Goal: Task Accomplishment & Management: Complete application form

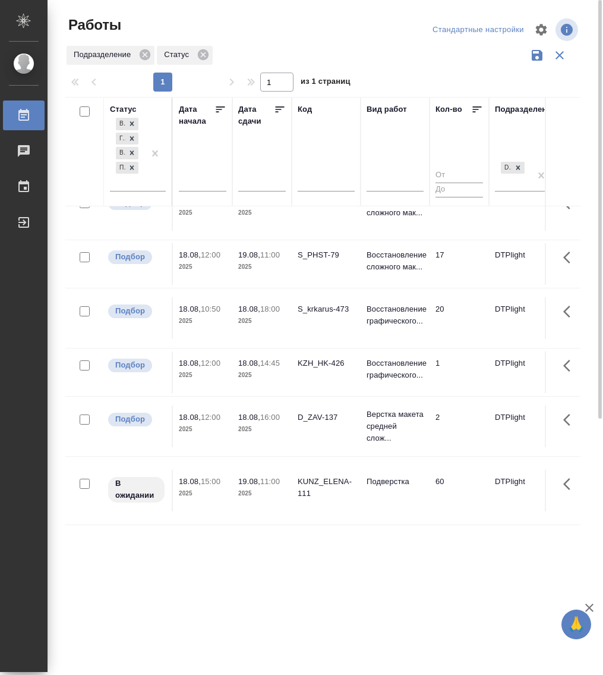
scroll to position [38, 0]
click at [140, 477] on p "Готов к работе" at bounding box center [136, 489] width 42 height 24
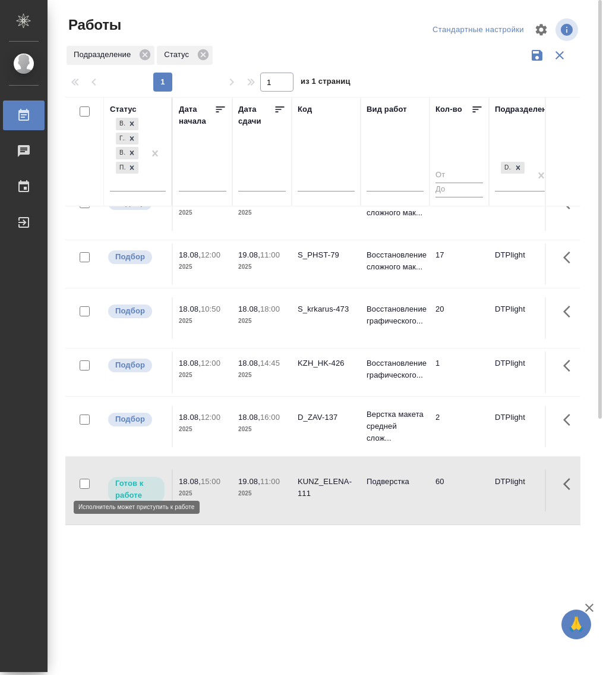
click at [140, 477] on p "Готов к работе" at bounding box center [136, 489] width 42 height 24
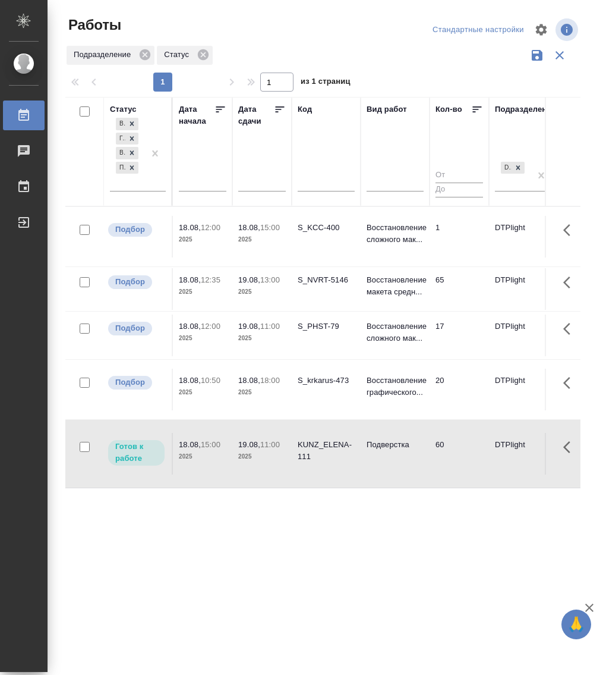
scroll to position [0, 0]
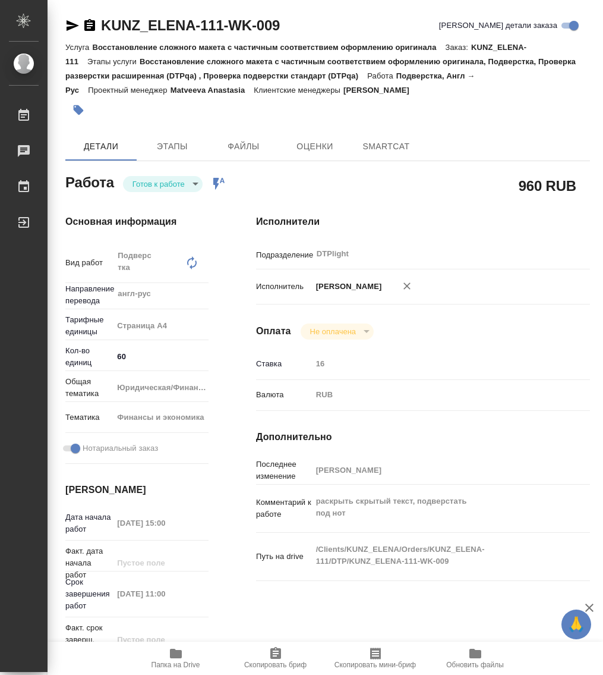
type textarea "x"
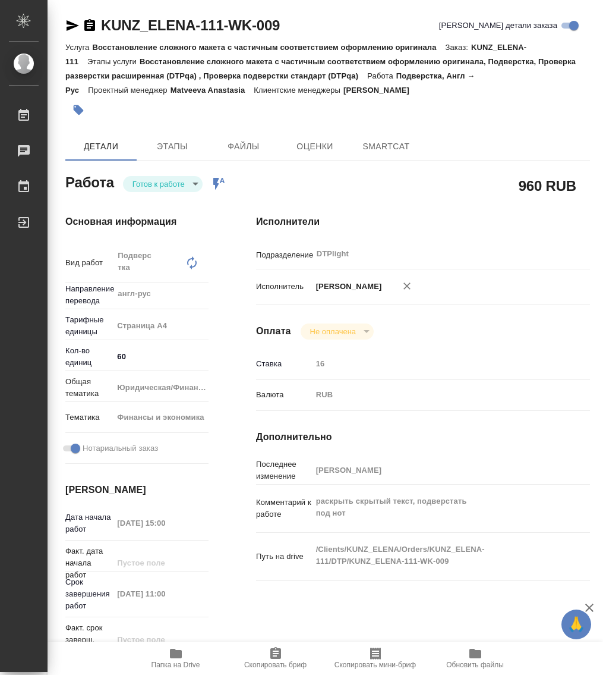
type textarea "x"
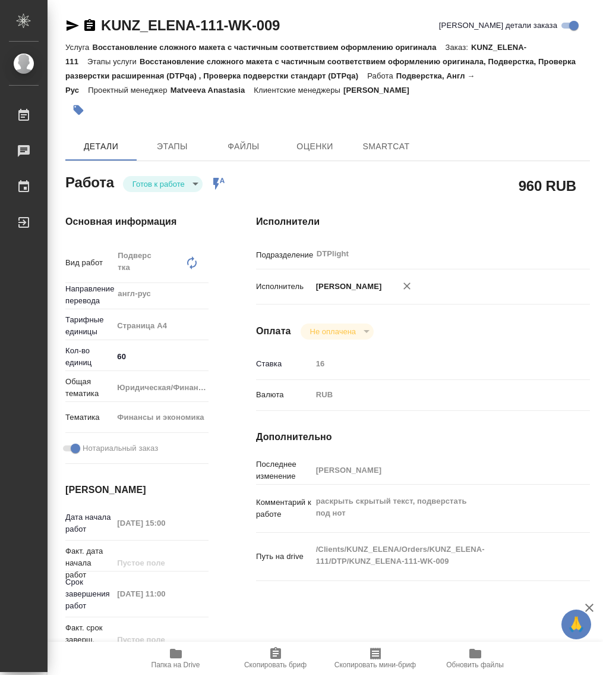
type textarea "x"
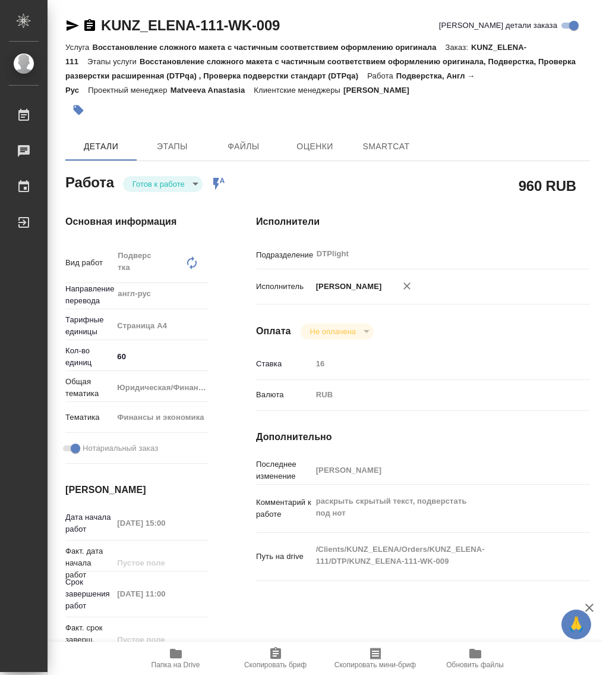
type textarea "x"
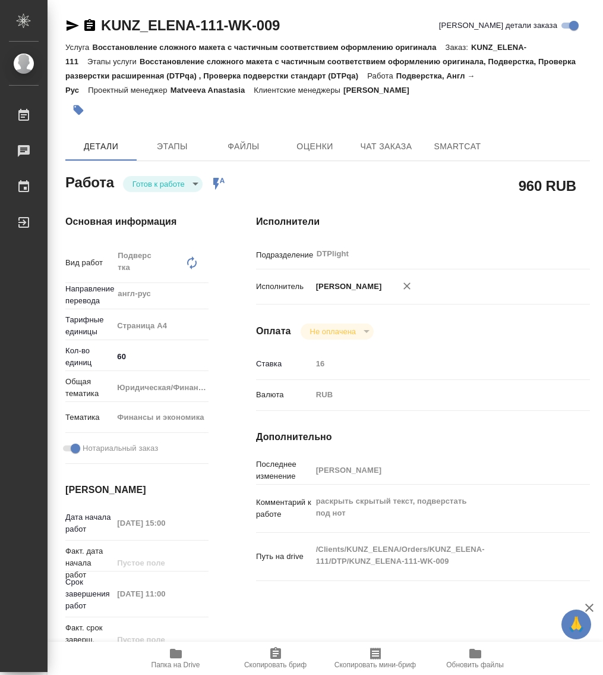
type textarea "x"
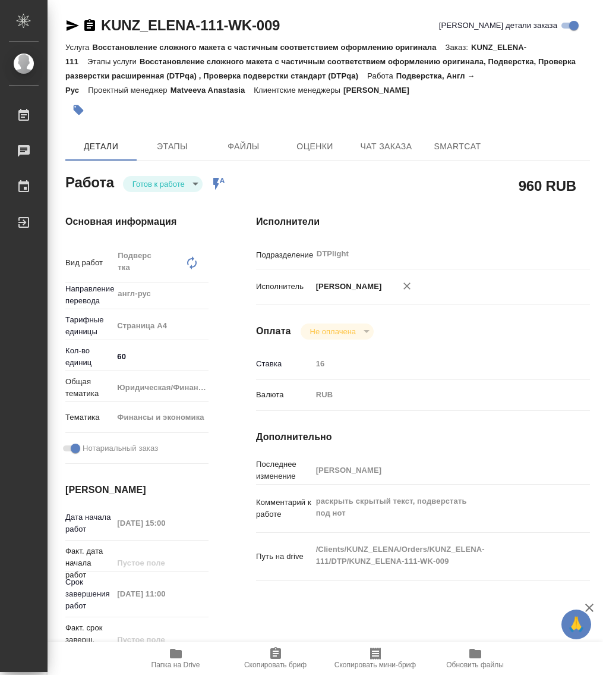
type textarea "x"
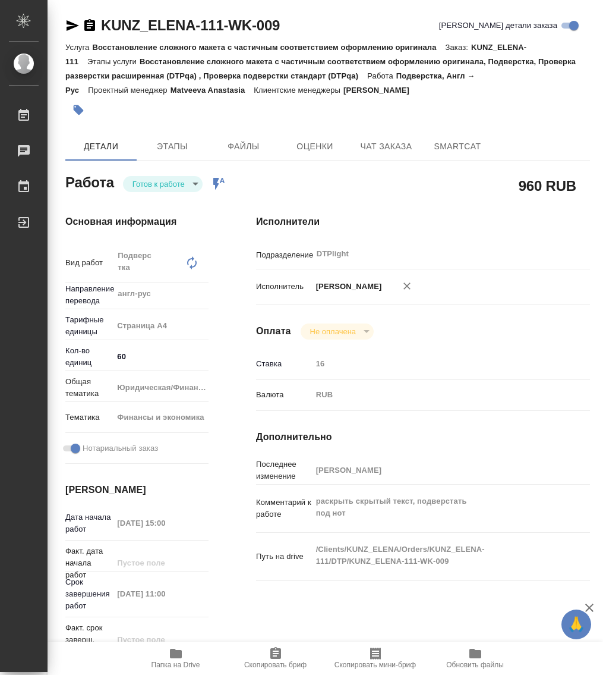
type textarea "x"
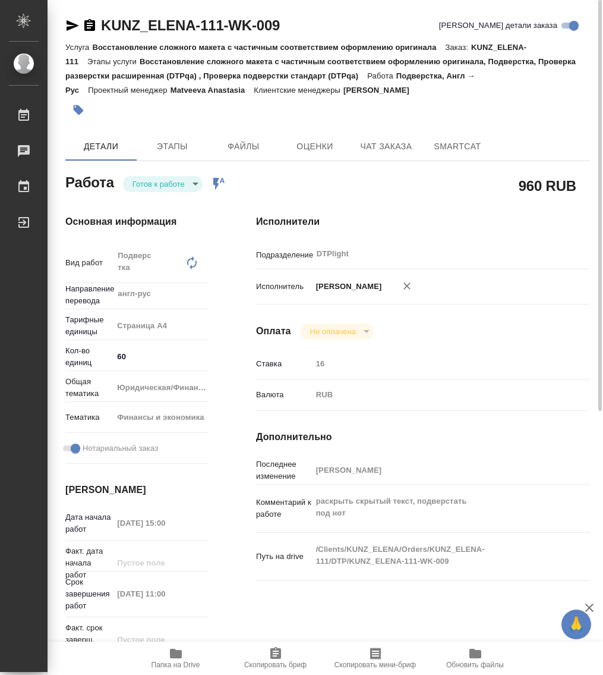
click at [156, 187] on body "🙏 .cls-1 fill:#fff; AWATERA Работы 0 Чаты График Выйти KUNZ_ELENA-111-WK-009 Кр…" at bounding box center [301, 337] width 603 height 675
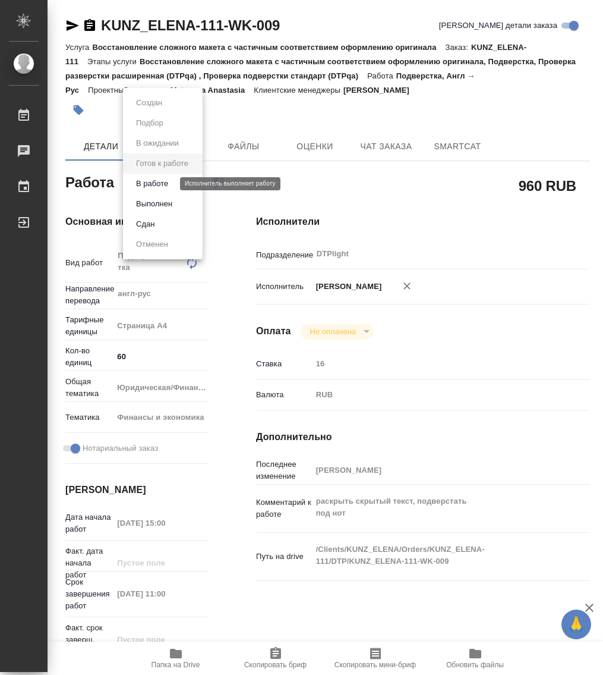
click at [161, 181] on button "В работе" at bounding box center [152, 183] width 39 height 13
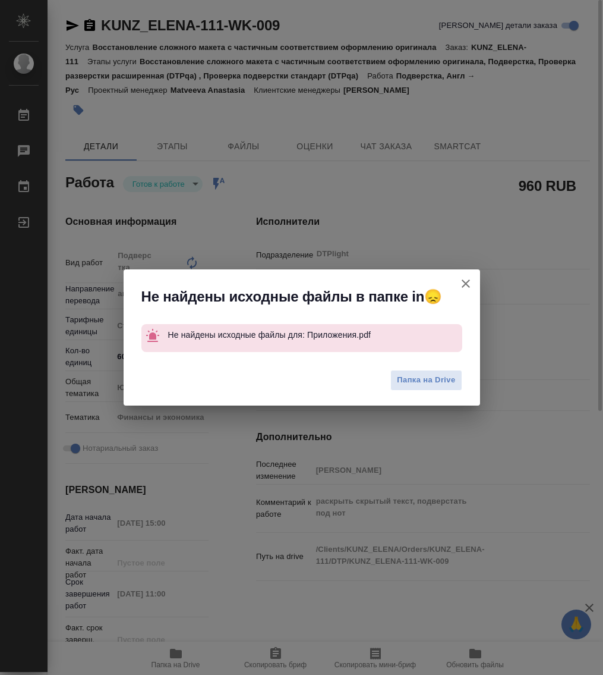
type textarea "x"
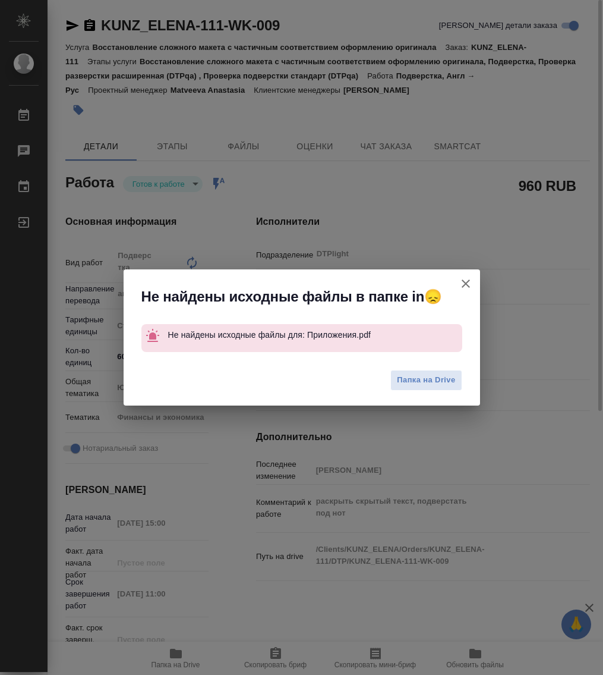
type textarea "x"
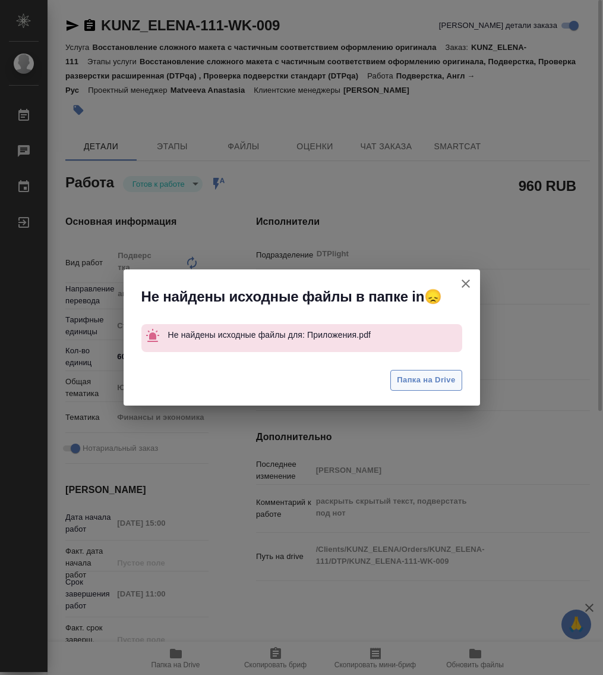
type textarea "x"
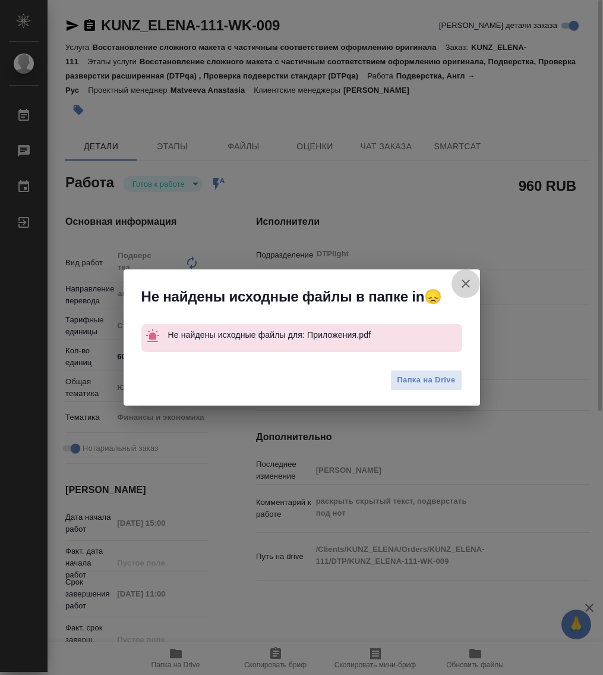
click at [461, 281] on icon "button" at bounding box center [466, 283] width 14 height 14
type textarea "x"
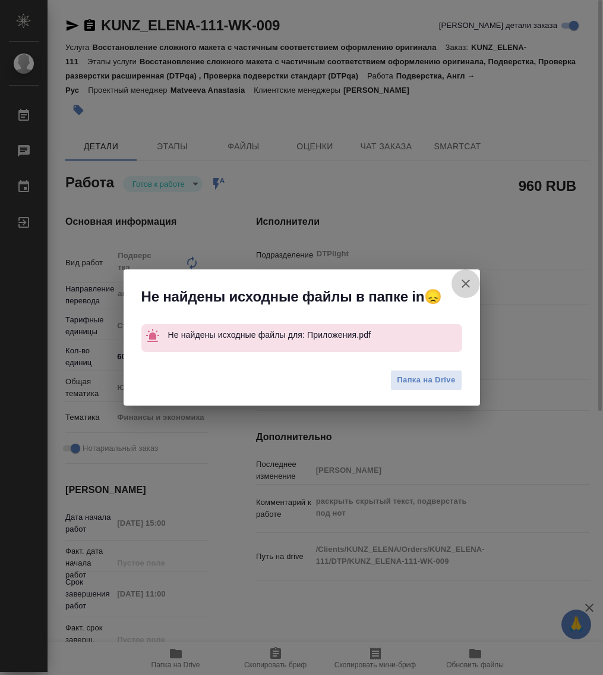
type textarea "x"
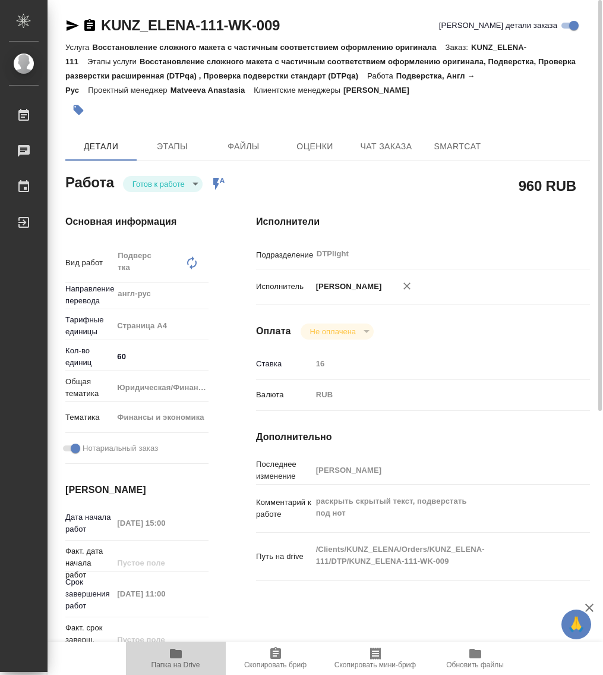
click at [176, 656] on icon "button" at bounding box center [176, 654] width 12 height 10
type textarea "x"
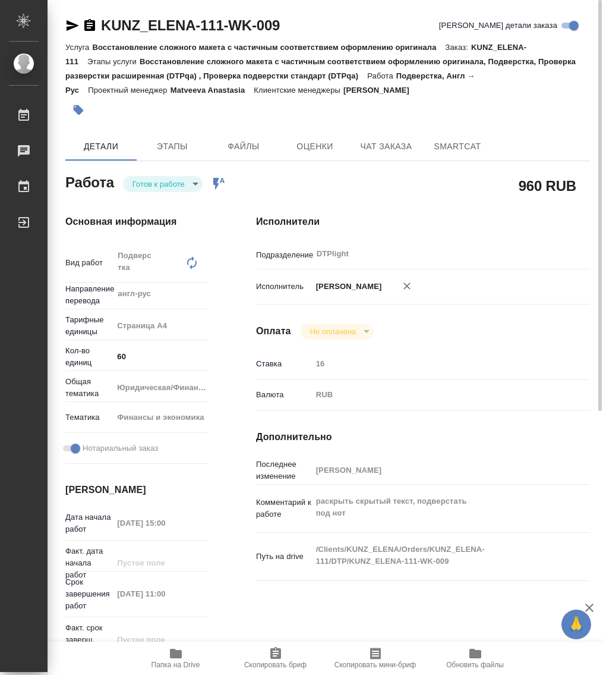
type textarea "x"
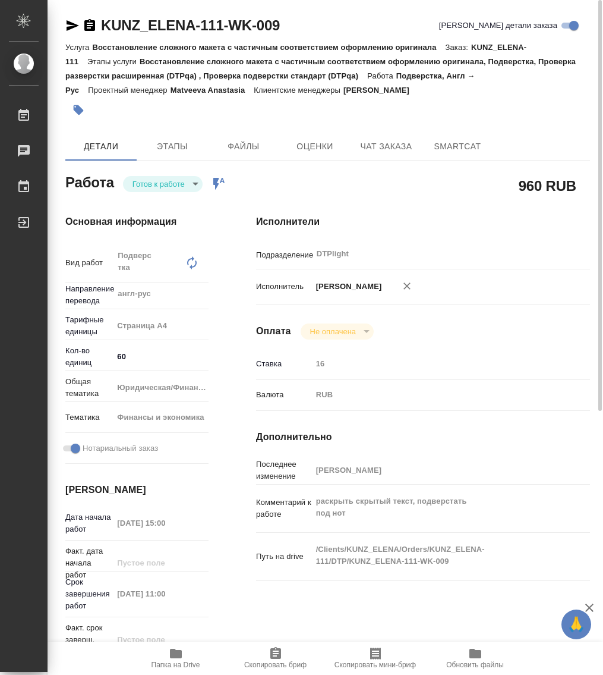
type textarea "x"
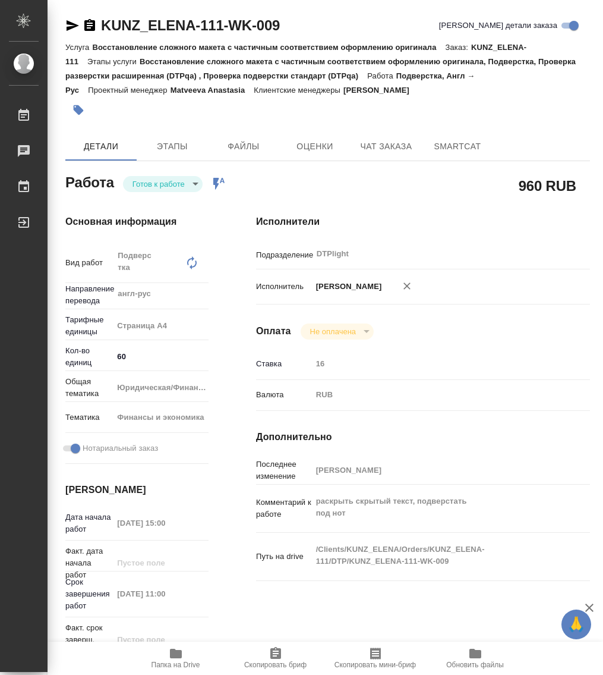
type textarea "x"
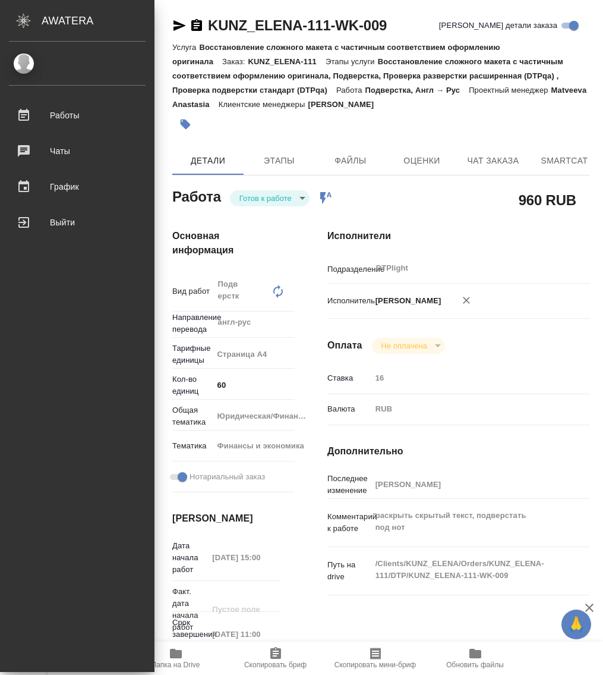
type textarea "x"
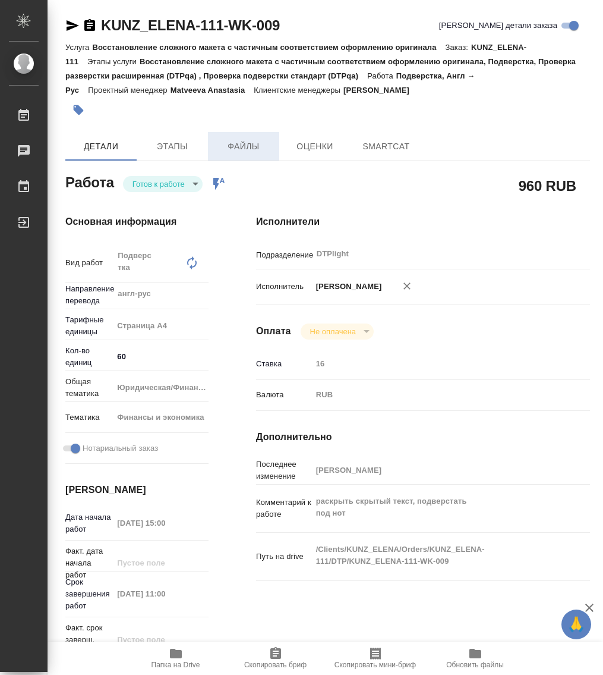
type textarea "x"
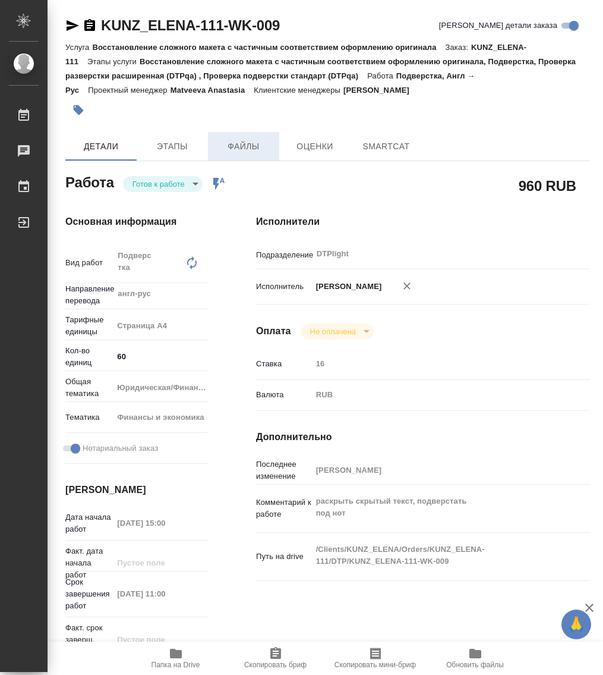
type textarea "x"
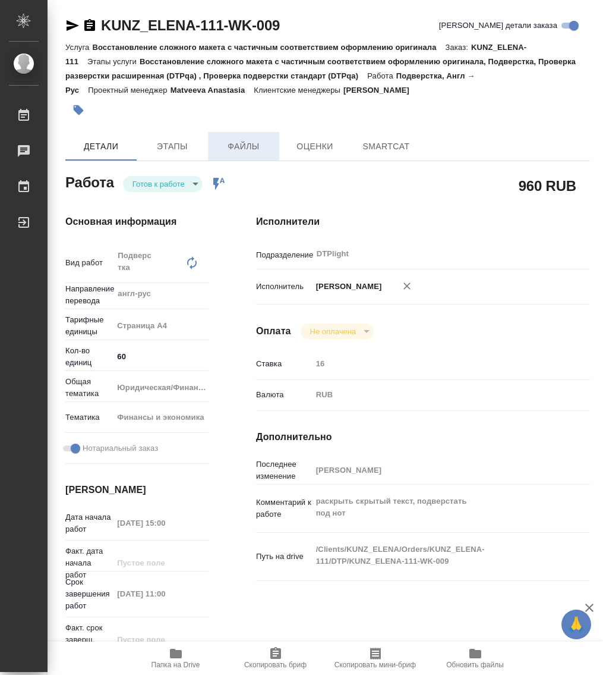
type textarea "x"
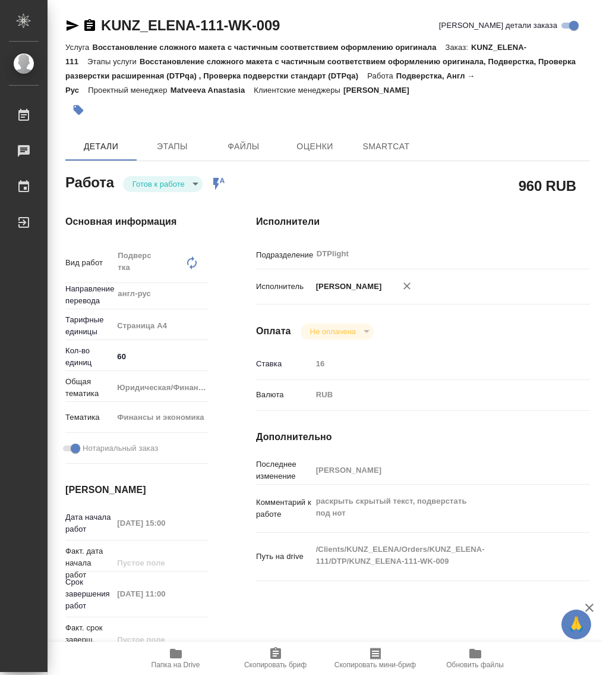
type textarea "x"
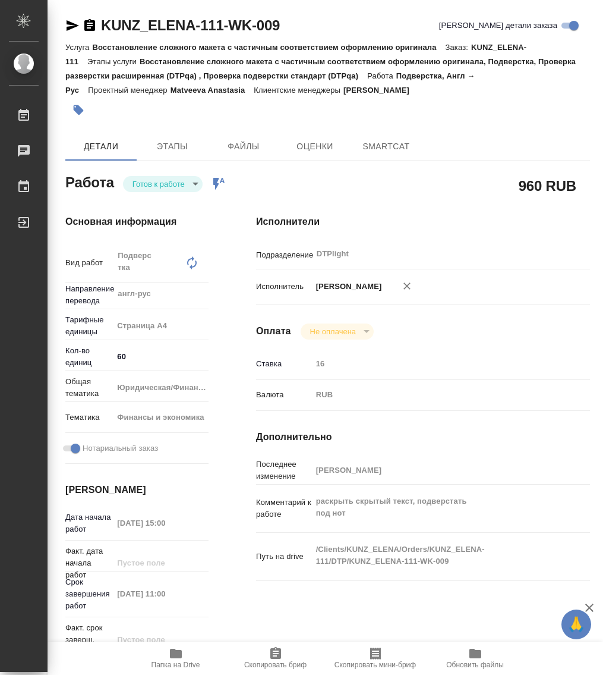
type textarea "x"
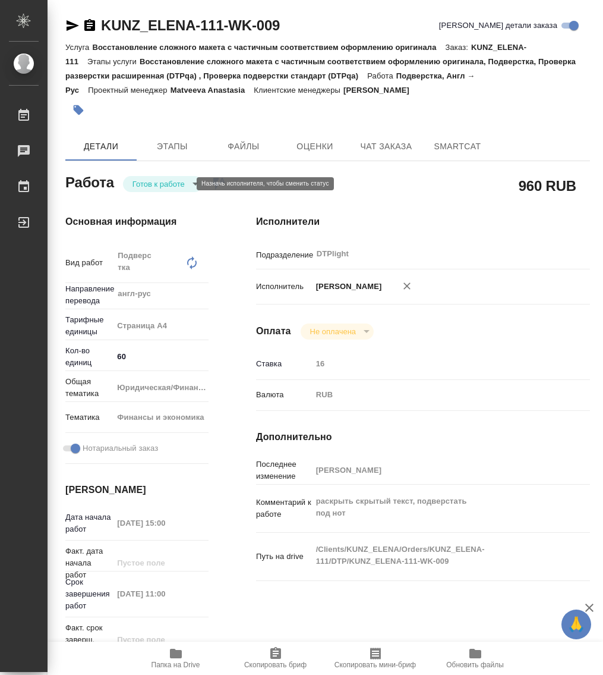
click at [169, 180] on body "🙏 .cls-1 fill:#fff; AWATERA Работы Чаты График Выйти KUNZ_ELENA-111-WK-009 Крат…" at bounding box center [301, 337] width 603 height 675
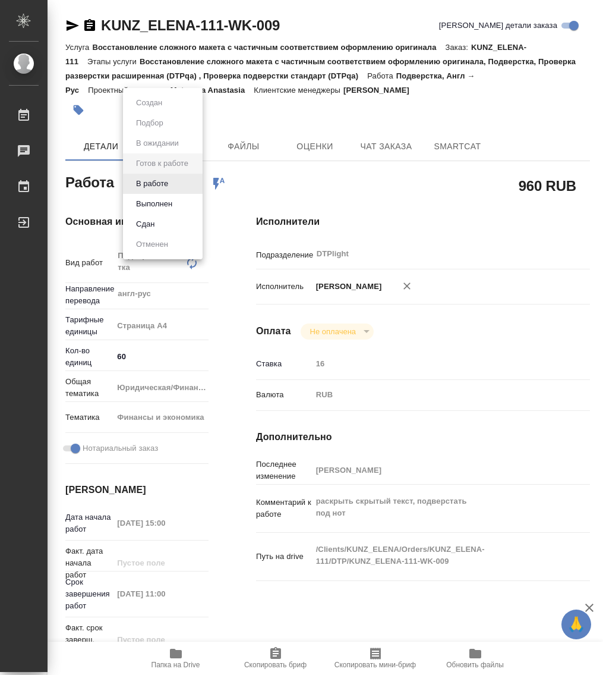
type textarea "x"
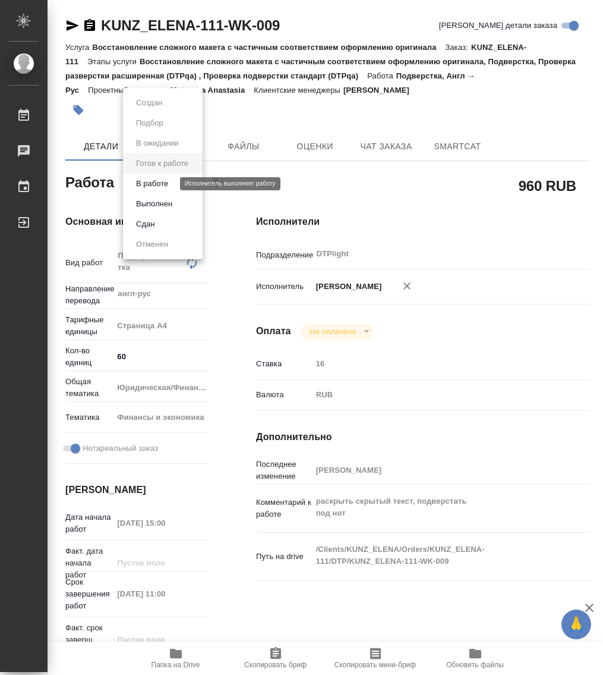
click at [165, 178] on button "В работе" at bounding box center [152, 183] width 39 height 13
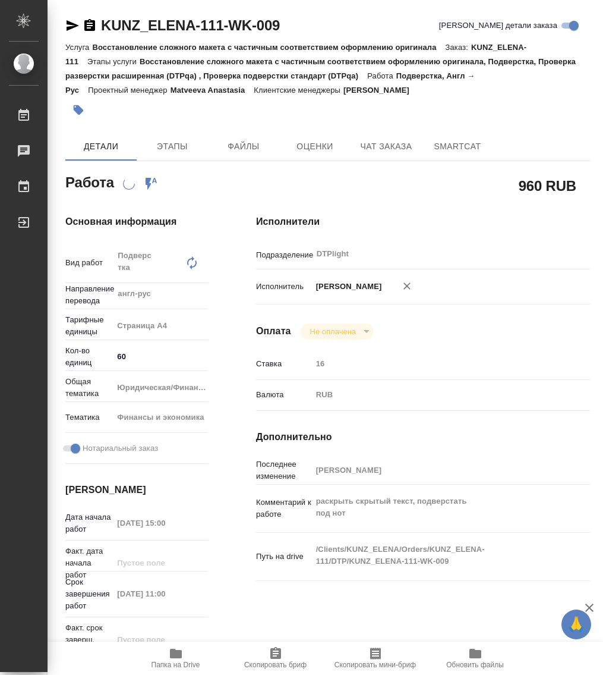
type textarea "x"
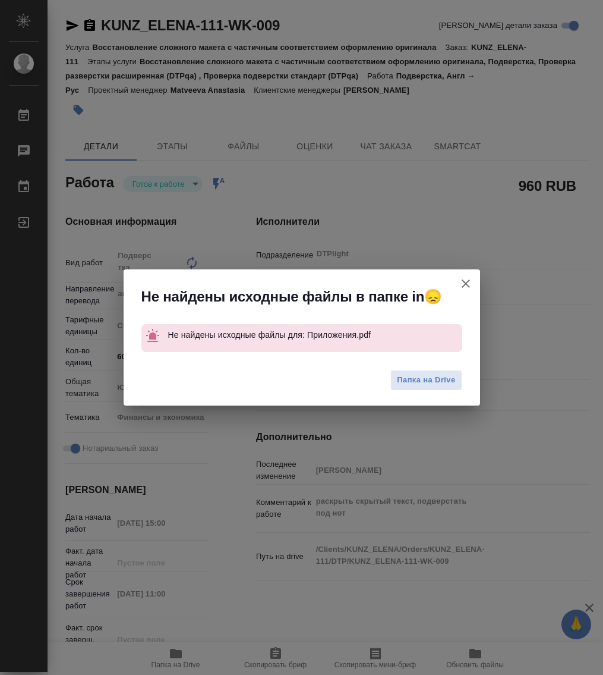
type textarea "x"
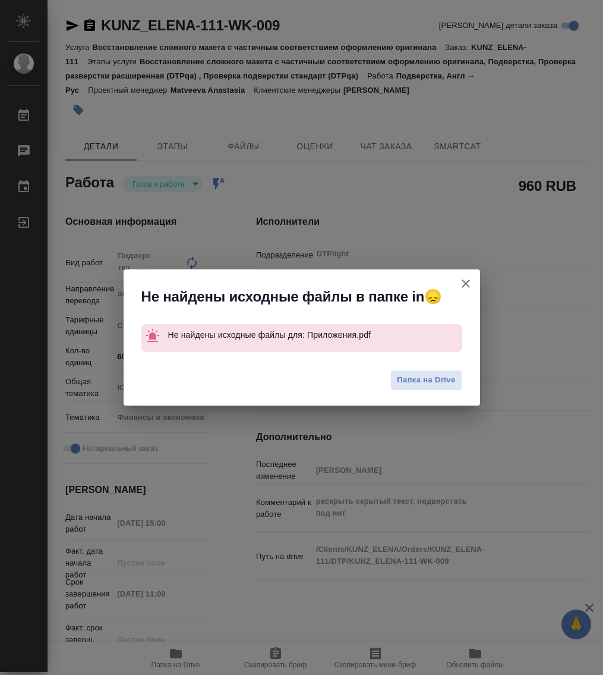
type textarea "x"
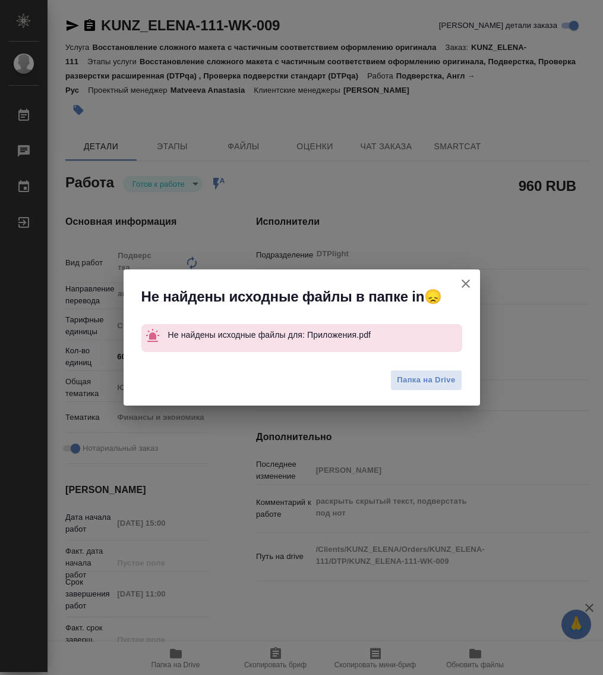
type textarea "x"
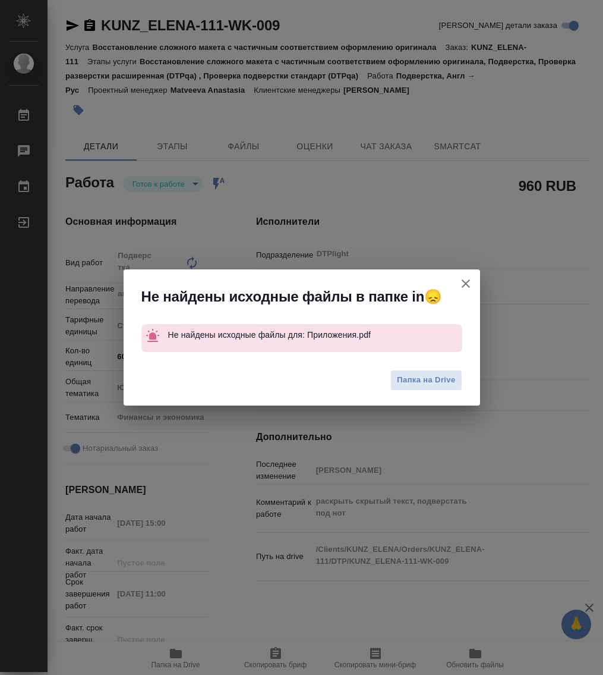
click at [473, 284] on icon "button" at bounding box center [466, 283] width 14 height 14
type textarea "x"
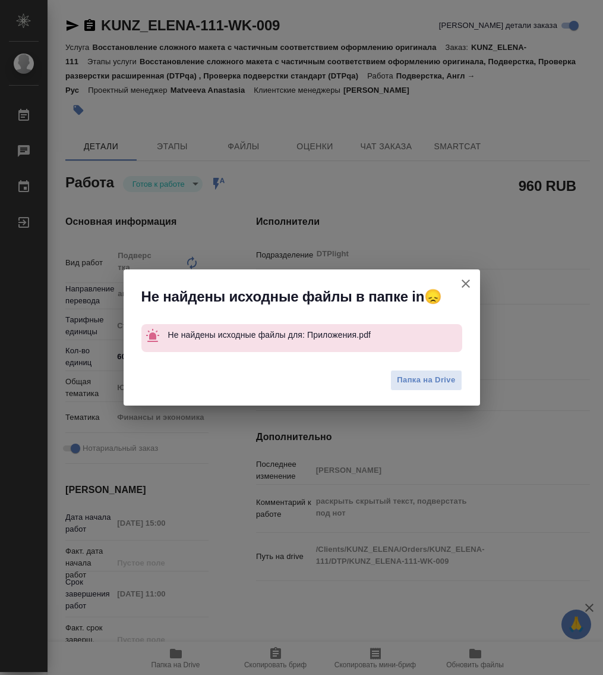
type textarea "x"
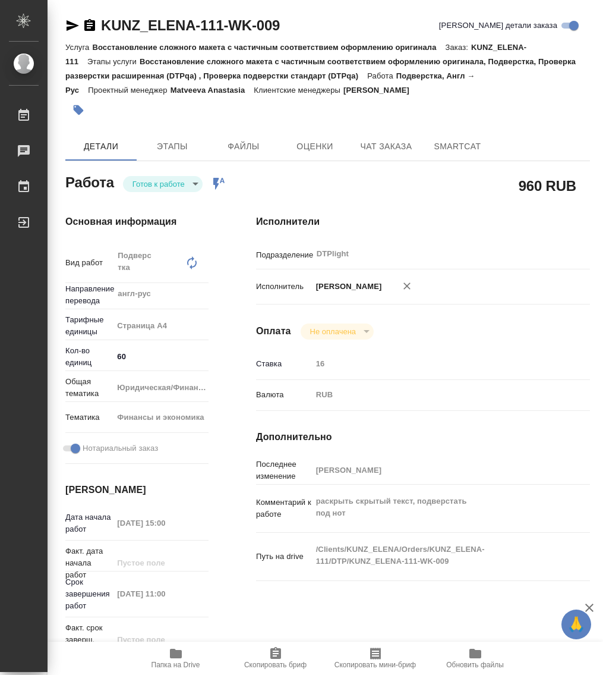
click at [171, 660] on span "Папка на Drive" at bounding box center [176, 664] width 49 height 8
click at [177, 654] on icon "button" at bounding box center [176, 654] width 12 height 10
type textarea "x"
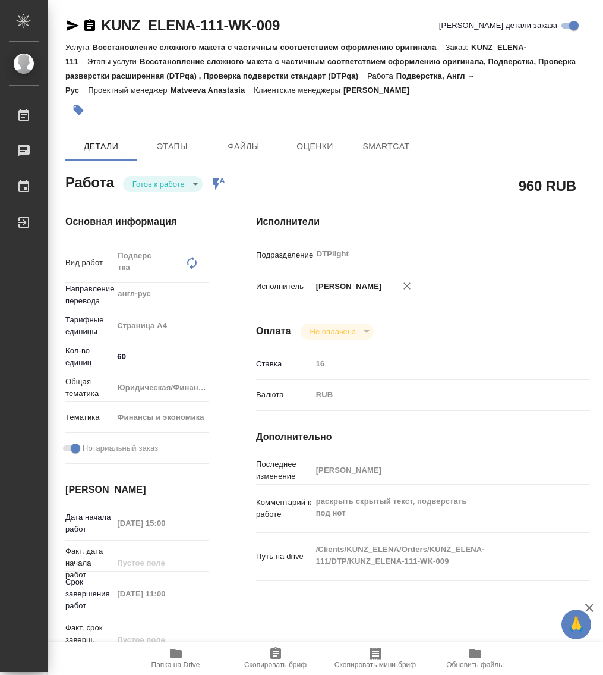
type textarea "x"
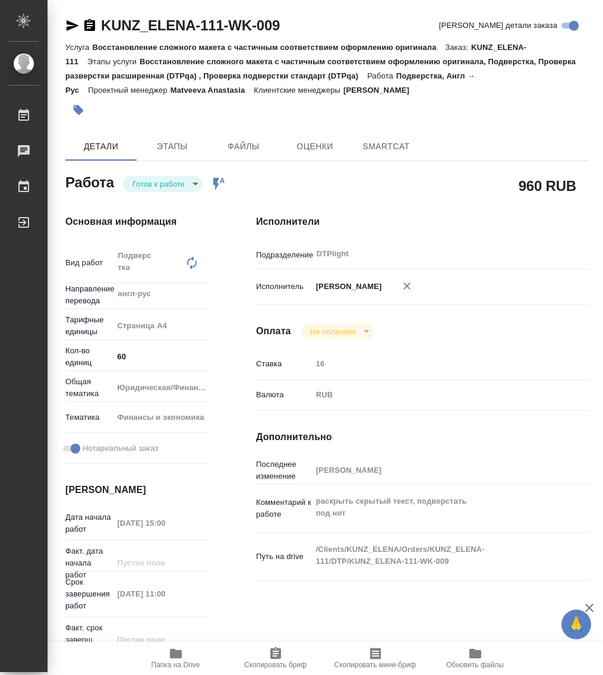
type textarea "x"
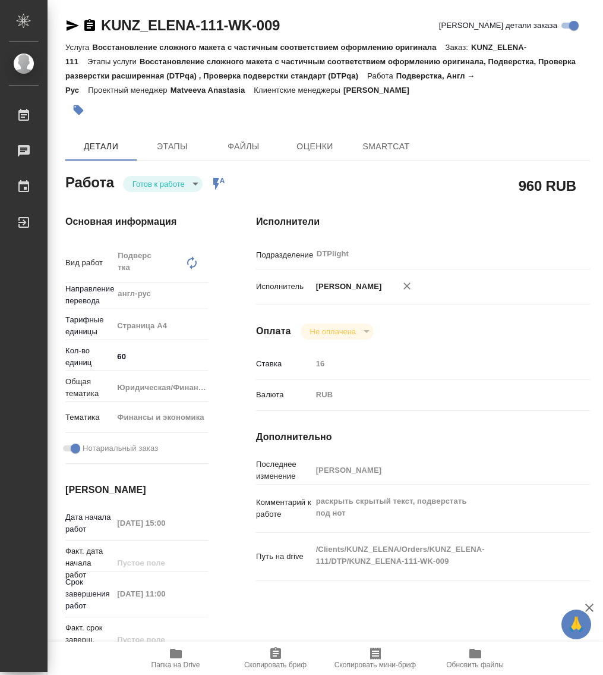
type textarea "x"
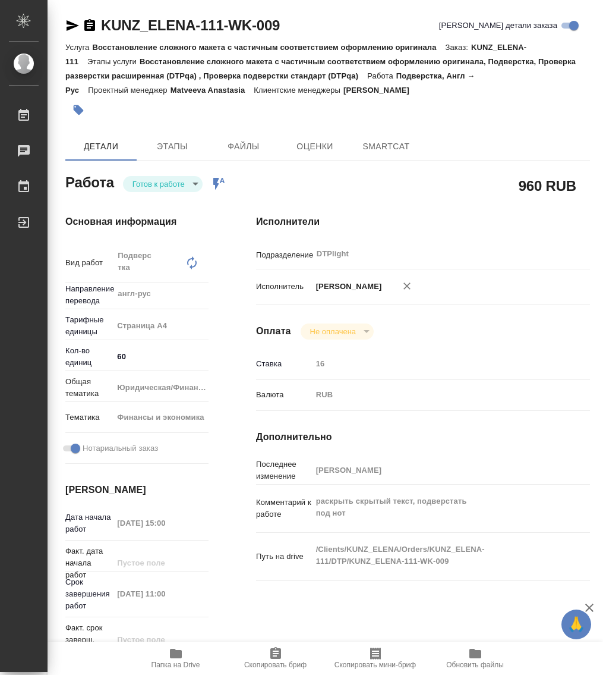
type textarea "x"
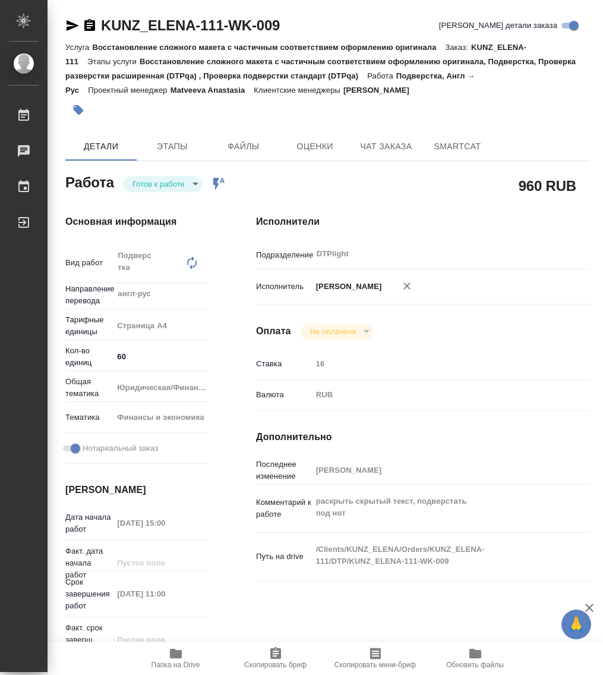
type textarea "x"
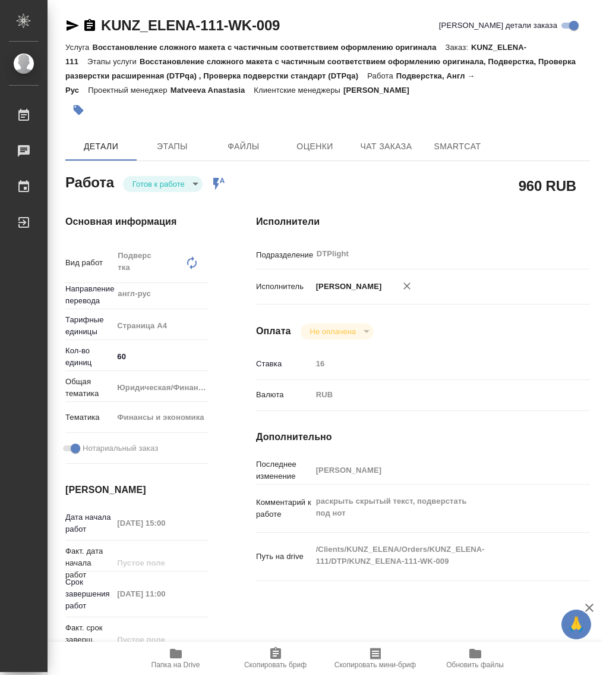
type textarea "x"
click at [174, 652] on icon "button" at bounding box center [176, 654] width 12 height 10
type textarea "x"
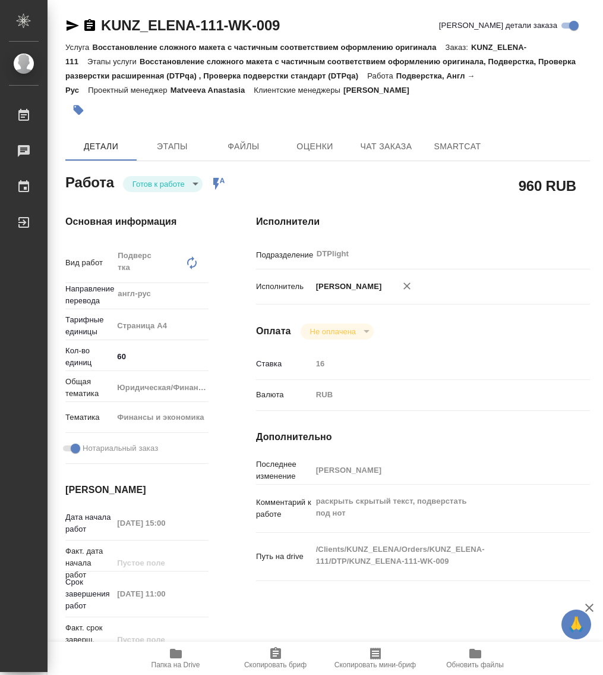
type textarea "x"
